Goal: Information Seeking & Learning: Check status

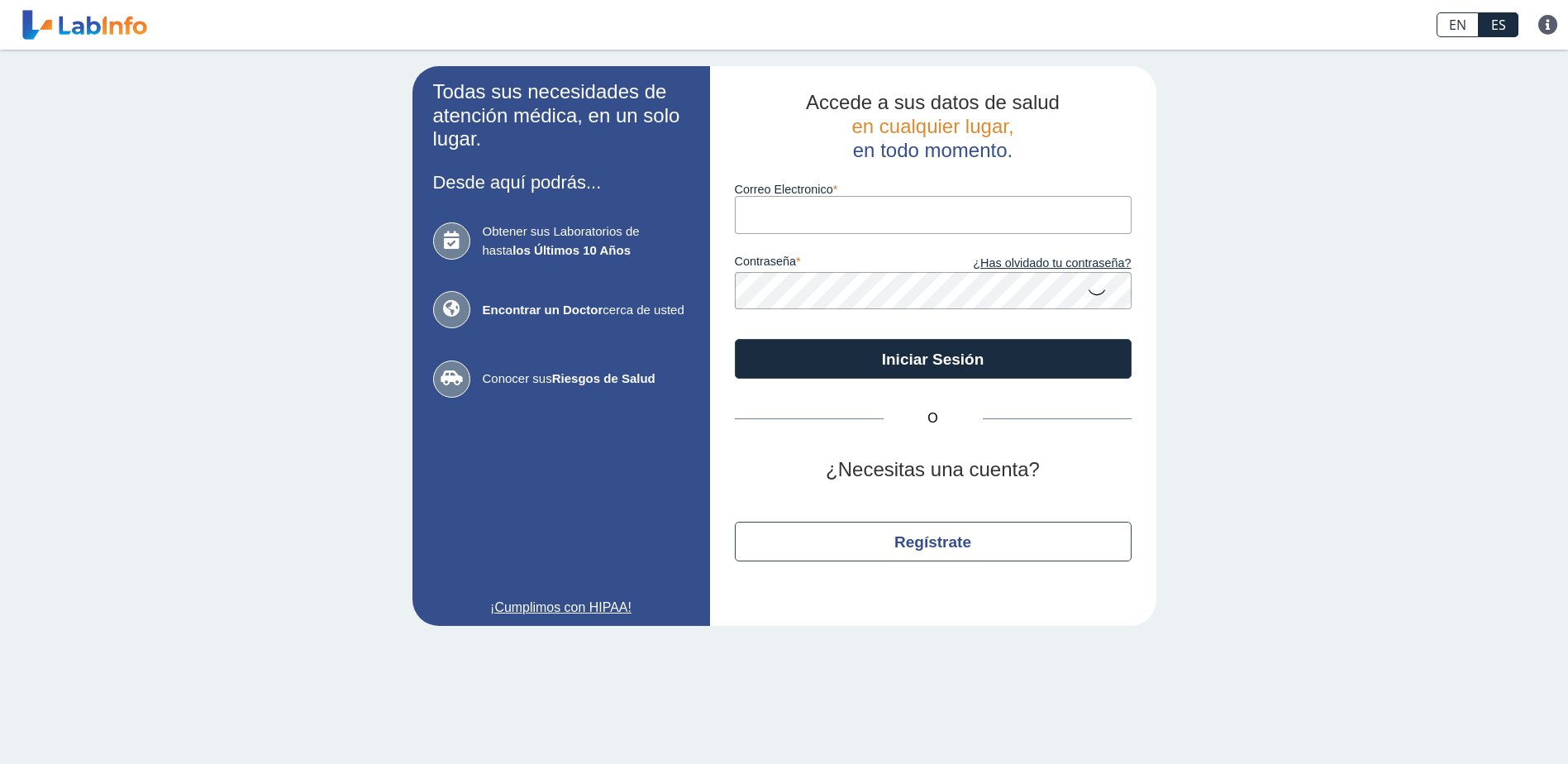
click at [888, 211] on input "Correo Electronico" at bounding box center [933, 214] width 396 height 37
type input "[PERSON_NAME][EMAIL_ADDRESS][PERSON_NAME][DOMAIN_NAME]"
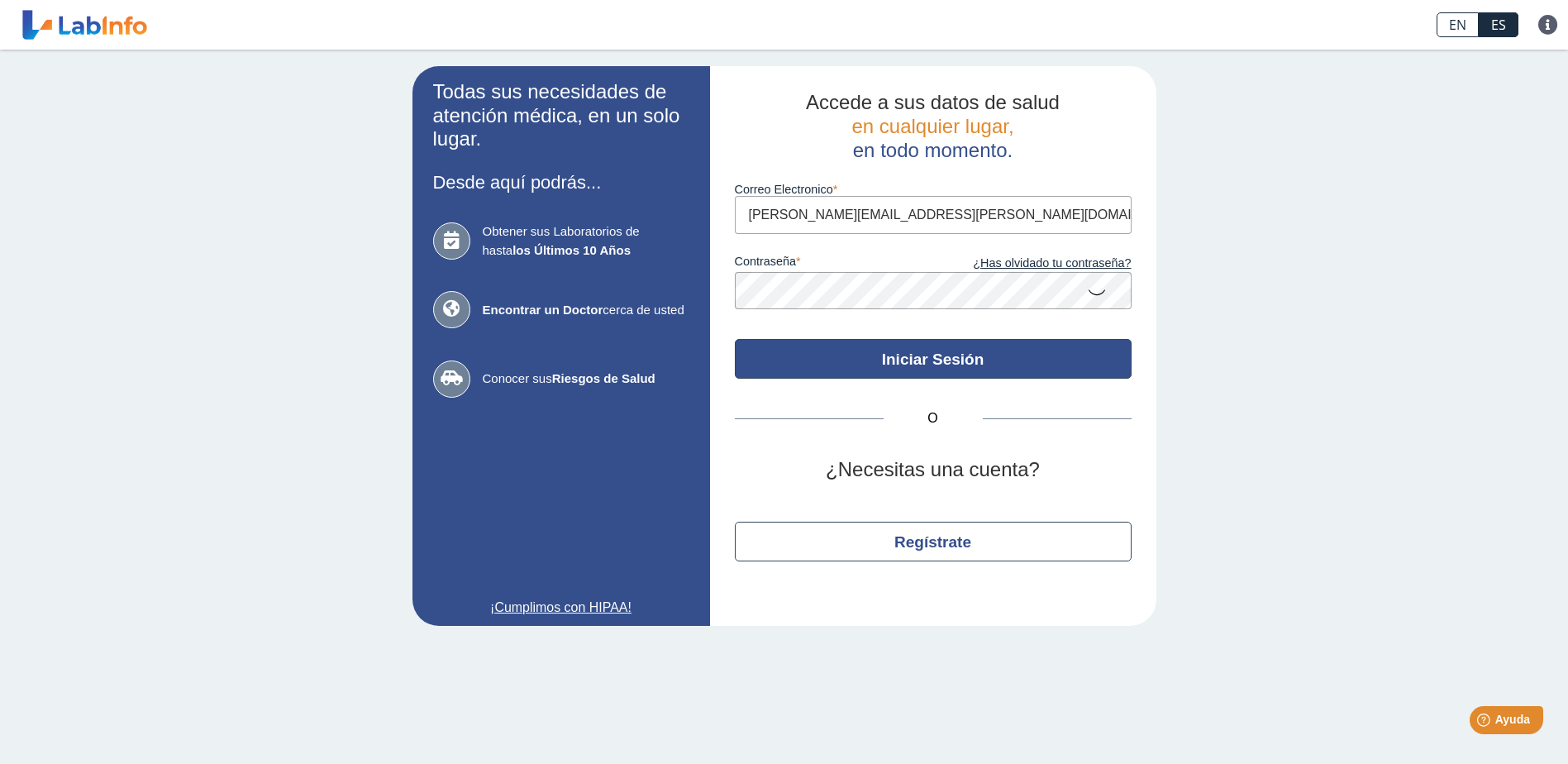
click at [982, 355] on button "Iniciar Sesión" at bounding box center [933, 358] width 396 height 40
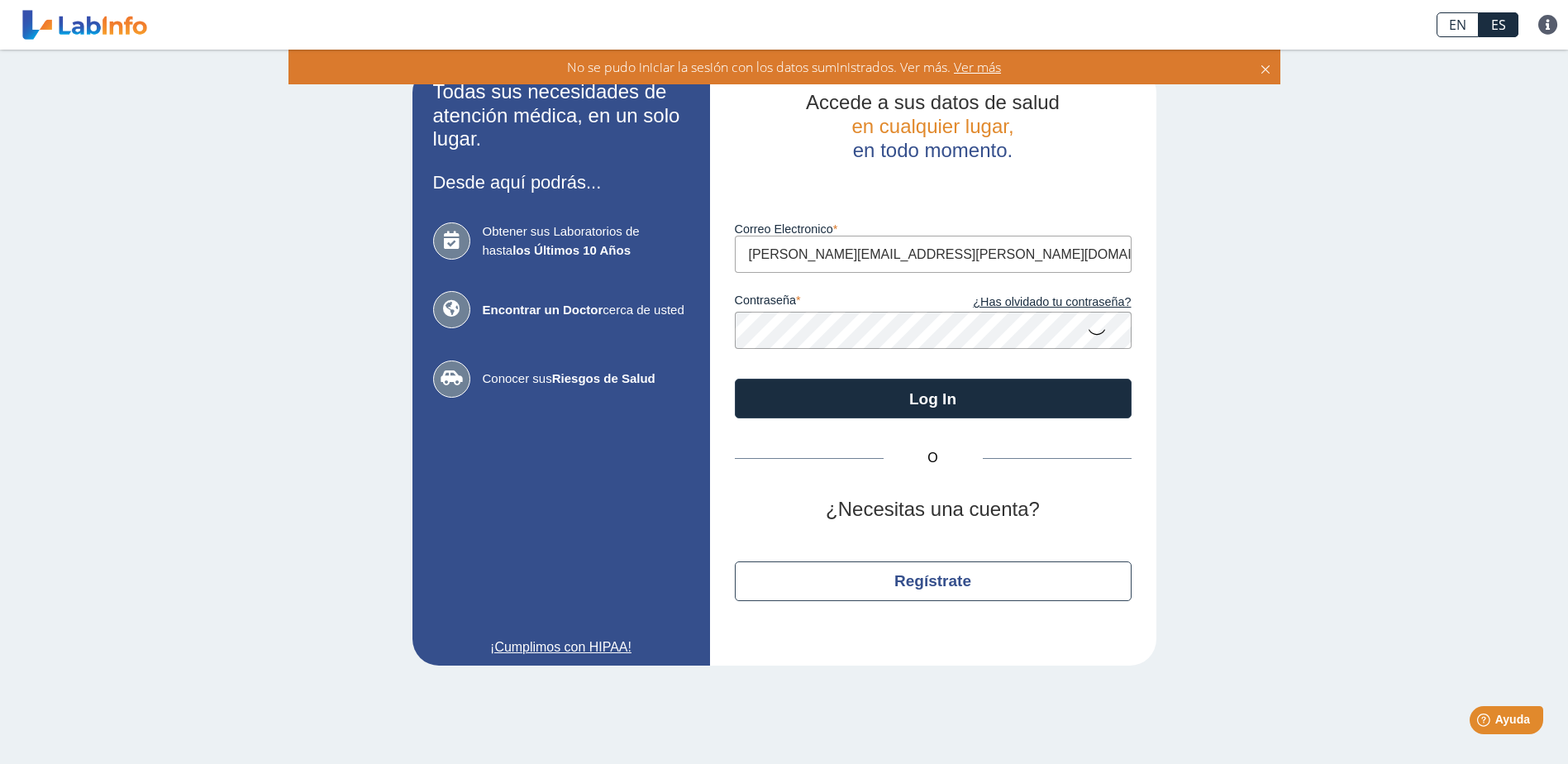
click at [1097, 332] on icon at bounding box center [1097, 331] width 20 height 33
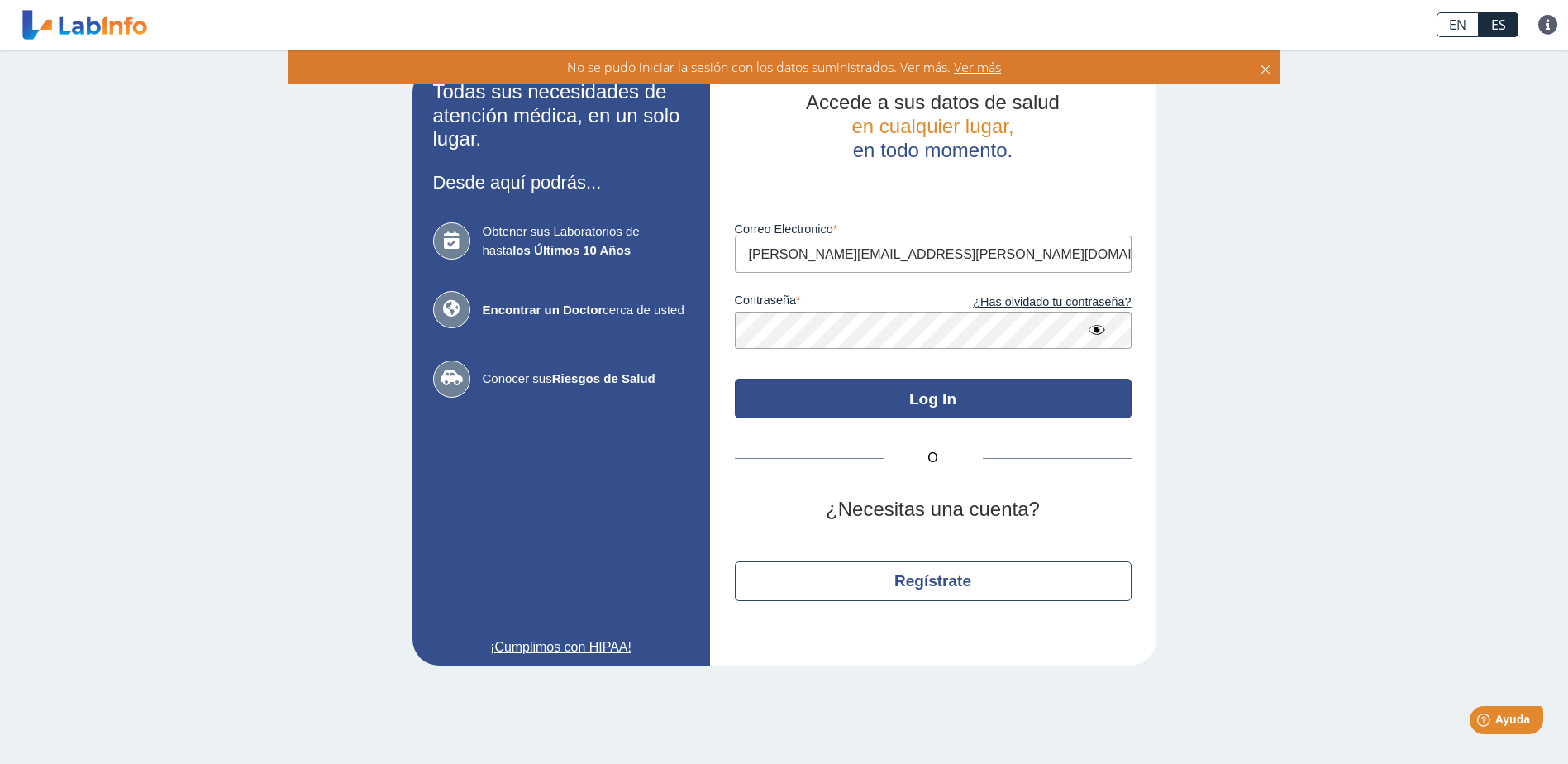
click at [822, 398] on button "Log In" at bounding box center [933, 398] width 396 height 40
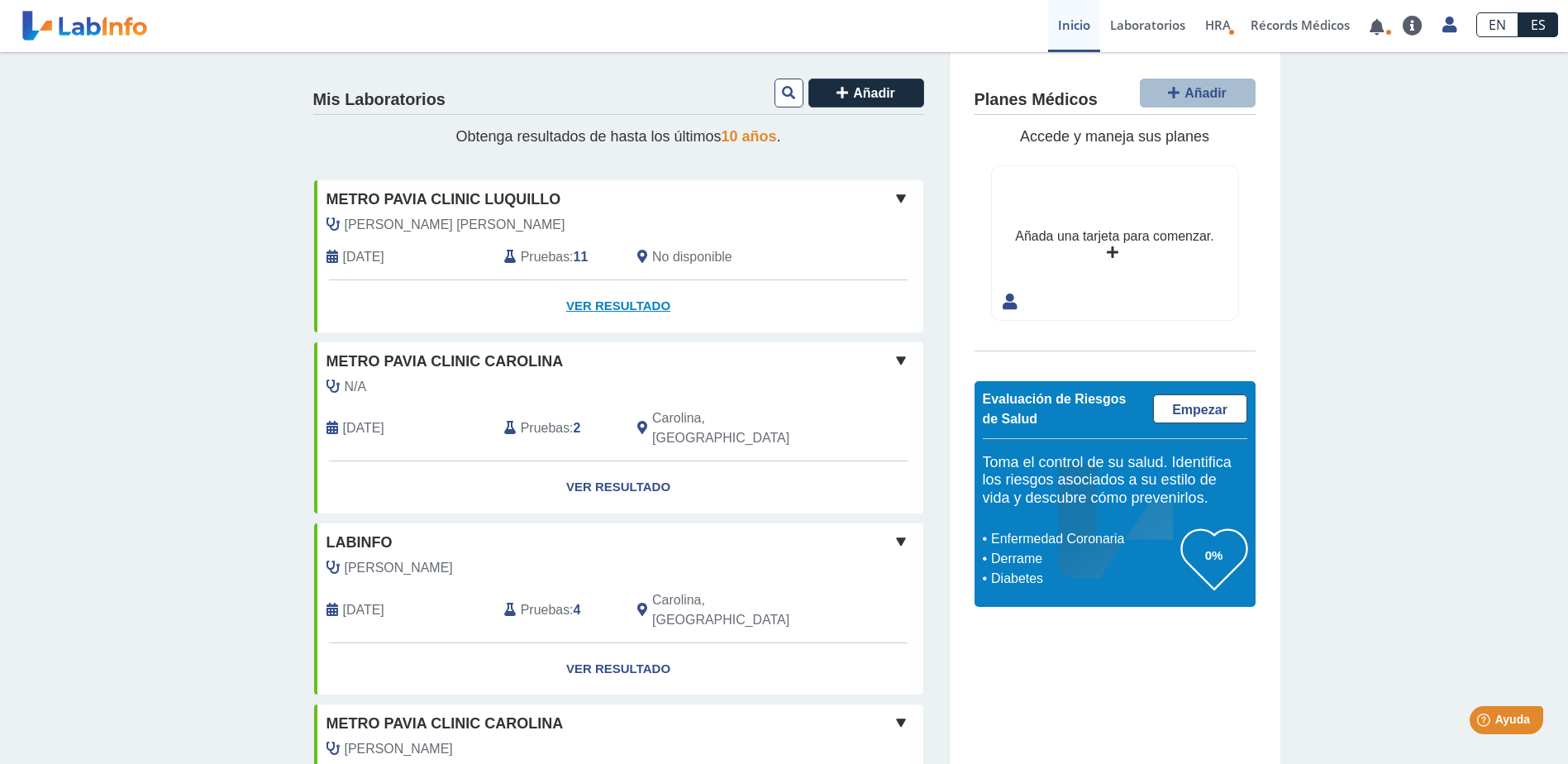
click at [612, 300] on link "Ver Resultado" at bounding box center [618, 307] width 609 height 53
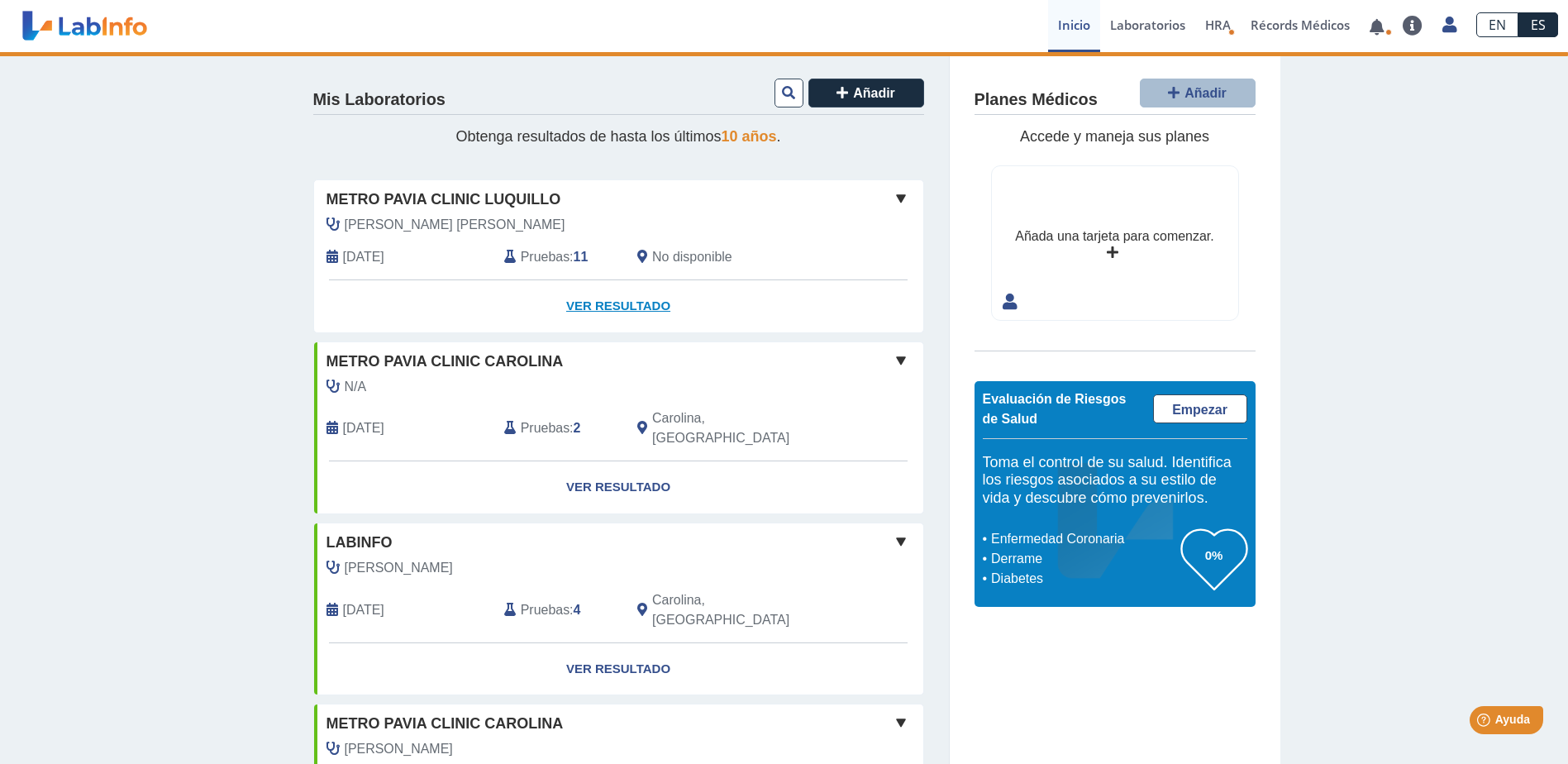
click at [642, 300] on link "Ver Resultado" at bounding box center [618, 307] width 609 height 53
click at [899, 193] on span at bounding box center [901, 198] width 20 height 20
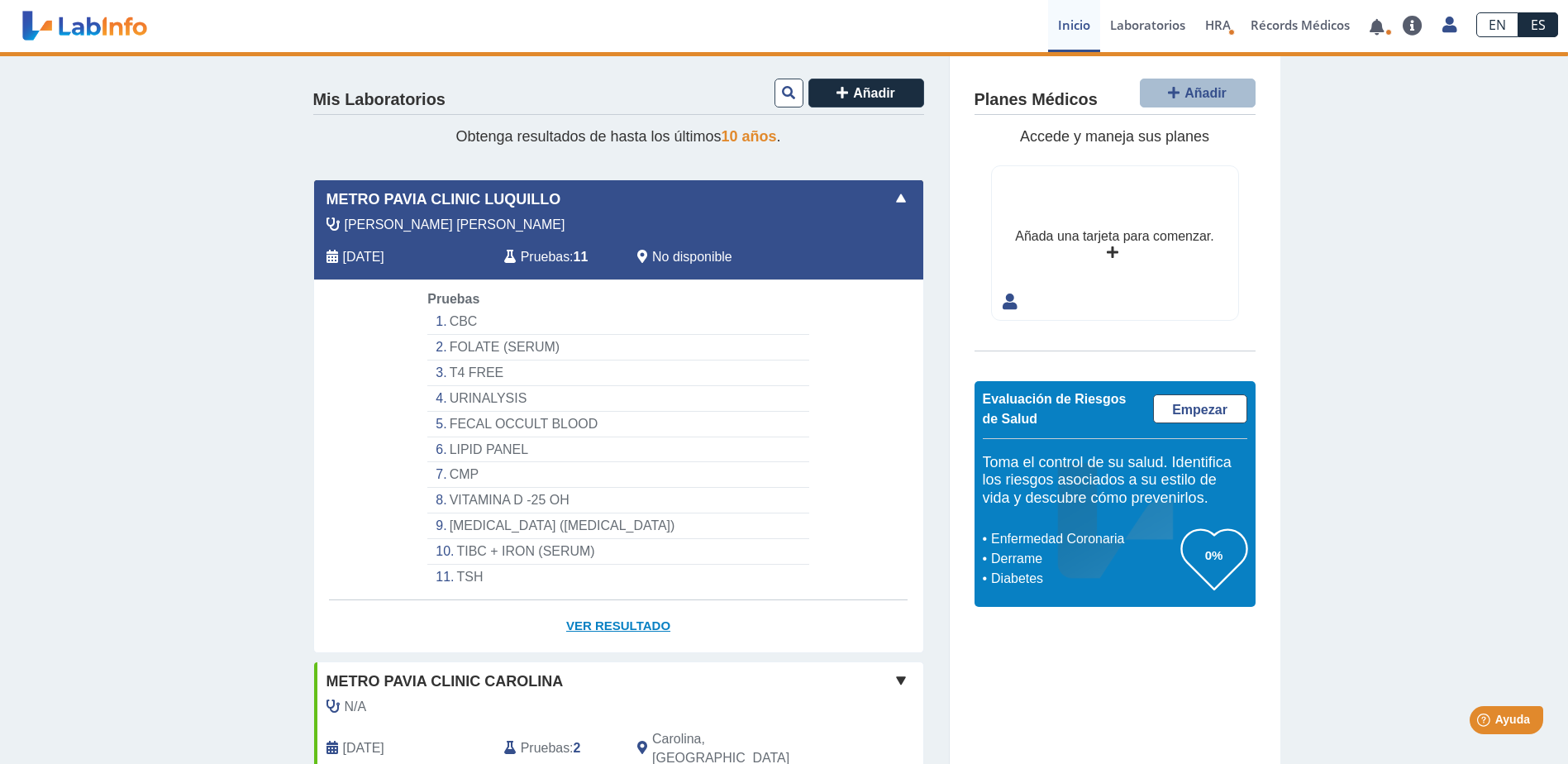
click at [613, 626] on link "Ver Resultado" at bounding box center [618, 626] width 609 height 53
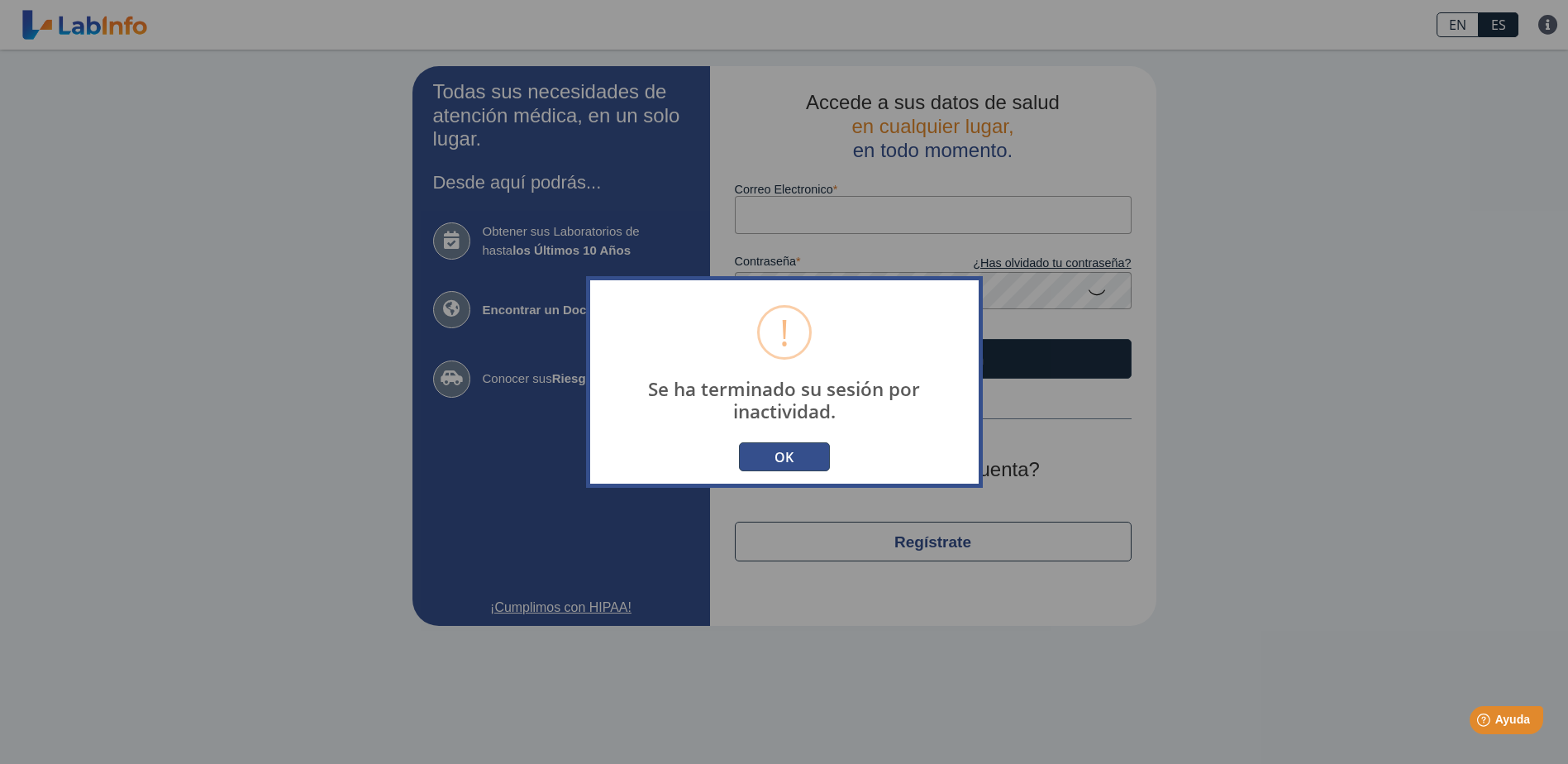
click at [813, 449] on button "OK" at bounding box center [784, 457] width 90 height 29
